Goal: Task Accomplishment & Management: Complete application form

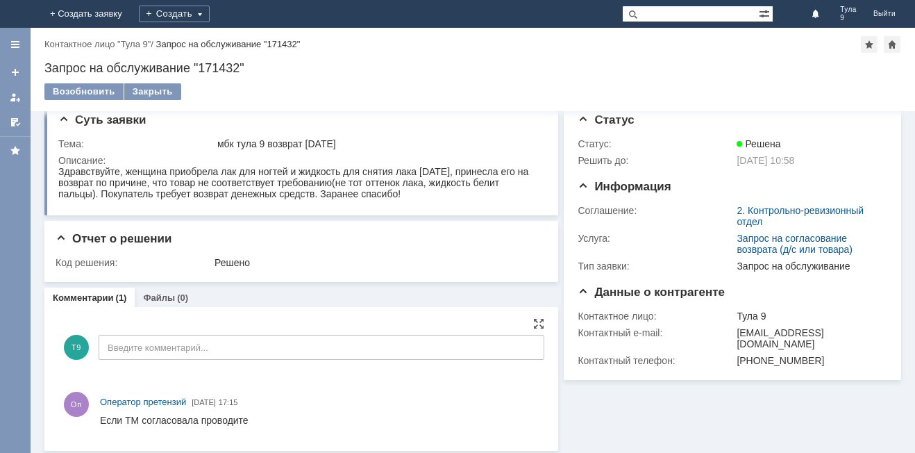
scroll to position [19, 0]
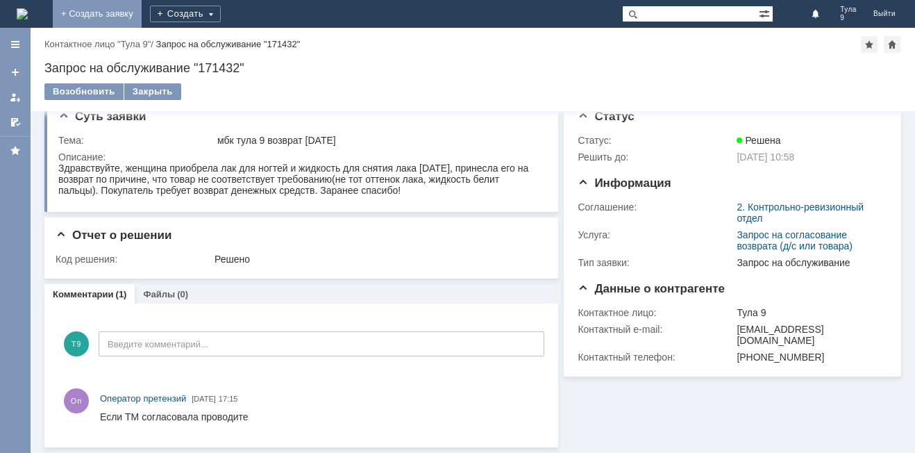
click at [142, 10] on link "+ Создать заявку" at bounding box center [97, 14] width 89 height 28
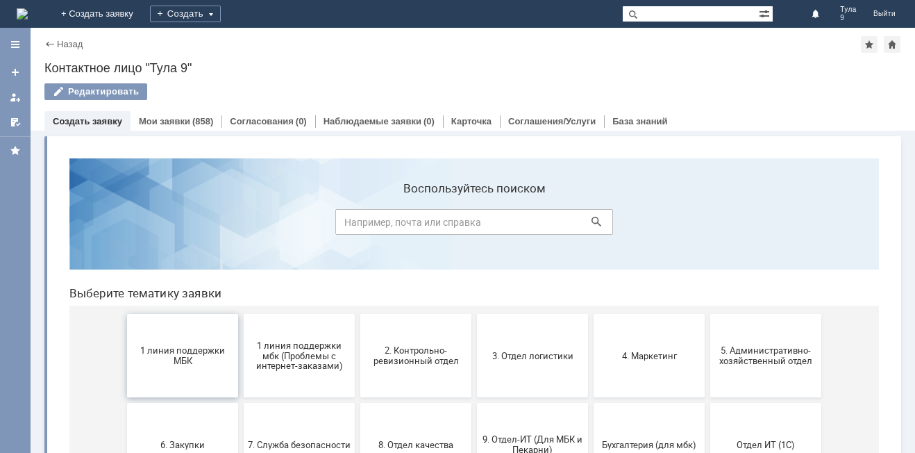
click at [176, 337] on button "1 линия поддержки МБК" at bounding box center [182, 355] width 111 height 83
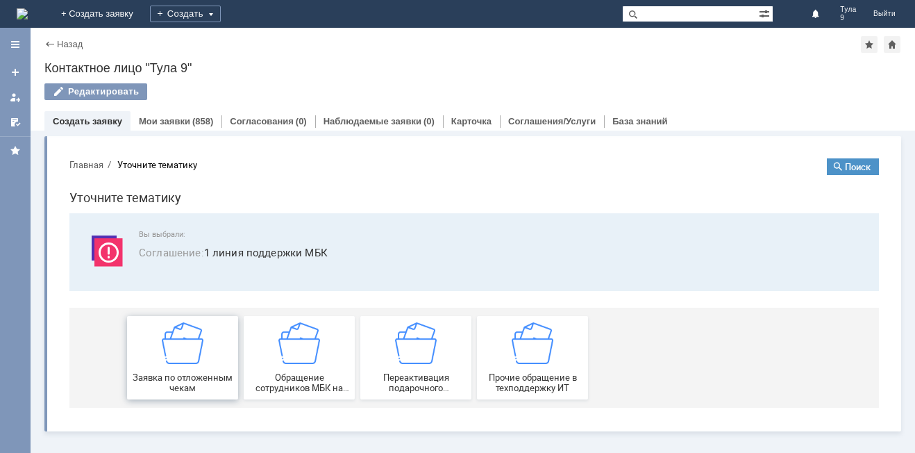
click at [176, 336] on img at bounding box center [183, 343] width 42 height 42
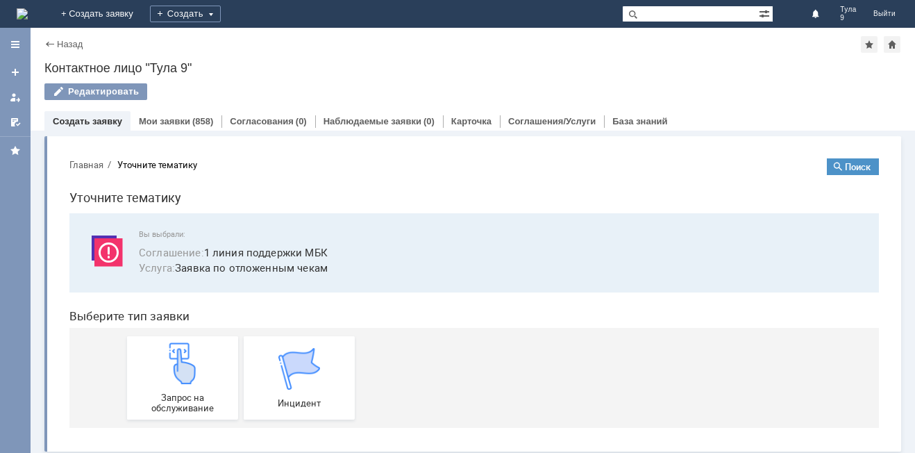
click at [176, 336] on link "Запрос на обслуживание" at bounding box center [182, 377] width 111 height 83
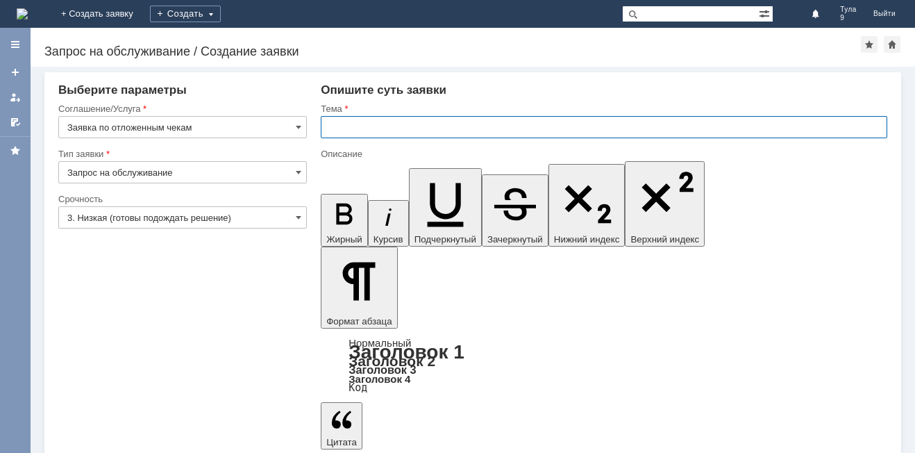
click at [349, 129] on input "text" at bounding box center [604, 127] width 567 height 22
type input "Тула 9 отложенные чеки"
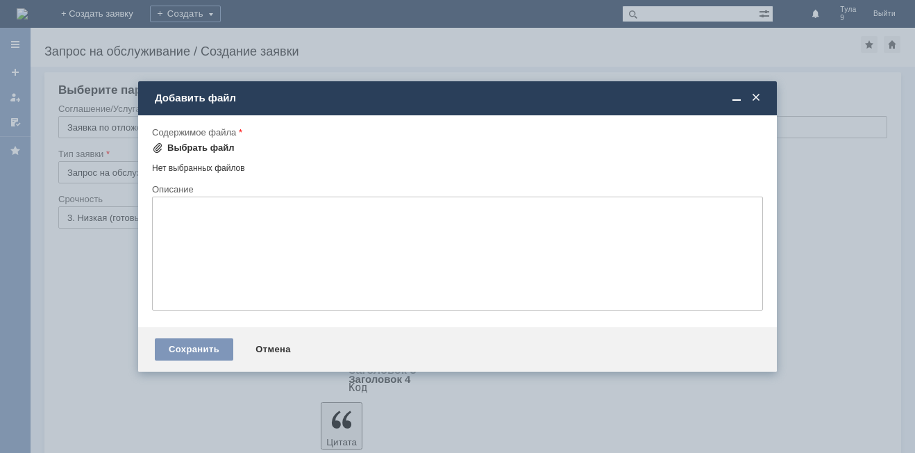
click at [189, 149] on div "Выбрать файл" at bounding box center [200, 147] width 67 height 11
click at [757, 92] on span at bounding box center [756, 98] width 14 height 12
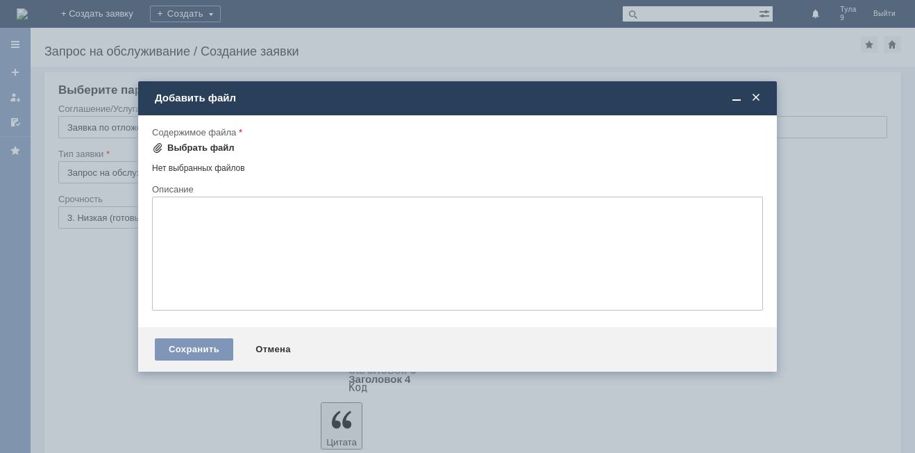
click at [203, 151] on div "Выбрать файл" at bounding box center [200, 147] width 67 height 11
click at [762, 97] on span at bounding box center [756, 98] width 14 height 12
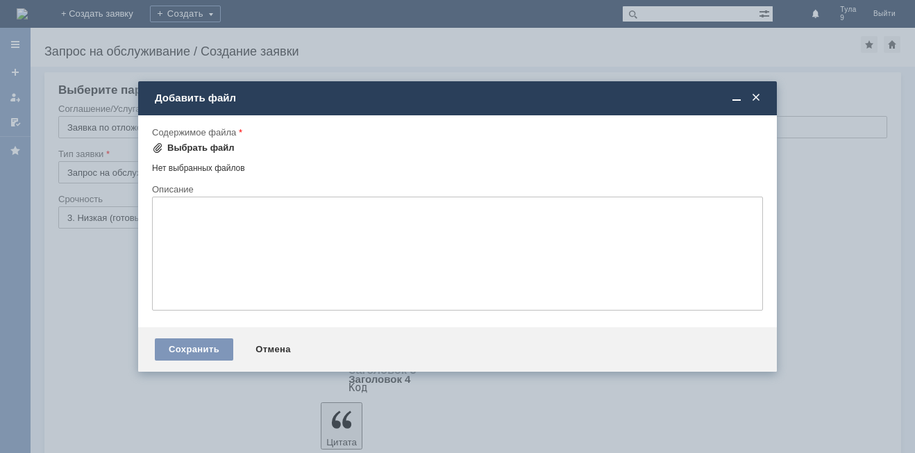
click at [206, 142] on div "Выбрать файл" at bounding box center [193, 148] width 83 height 17
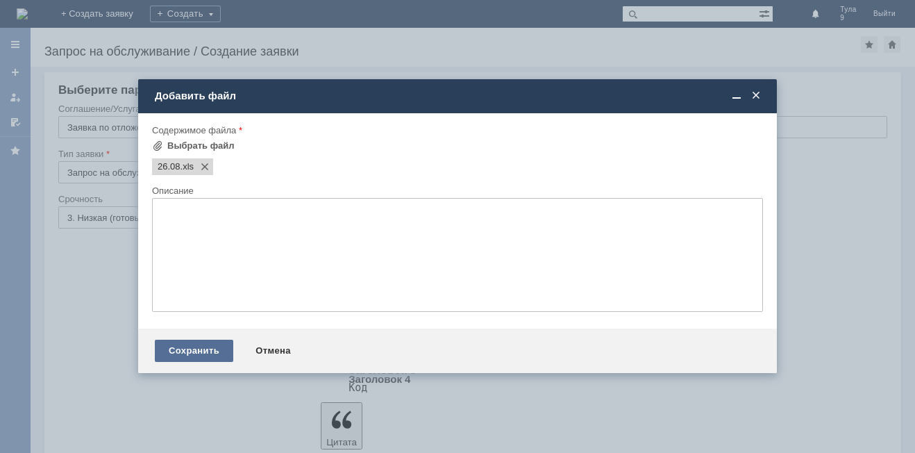
click at [184, 351] on div "Сохранить" at bounding box center [194, 351] width 78 height 22
